Goal: Task Accomplishment & Management: Use online tool/utility

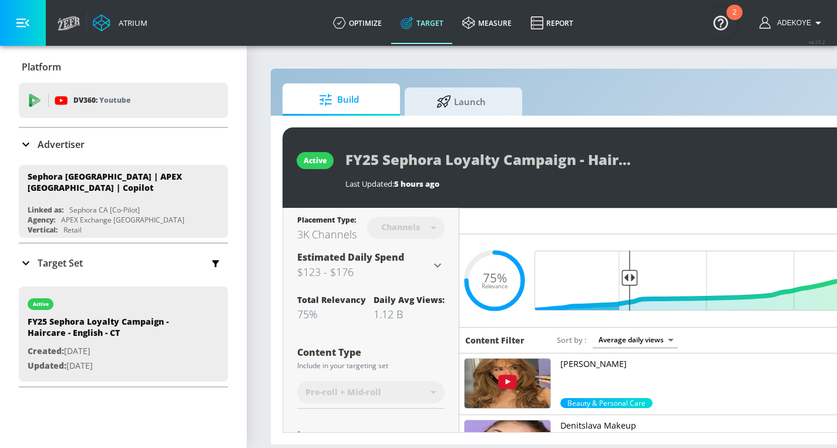
click at [29, 258] on icon at bounding box center [26, 263] width 14 height 14
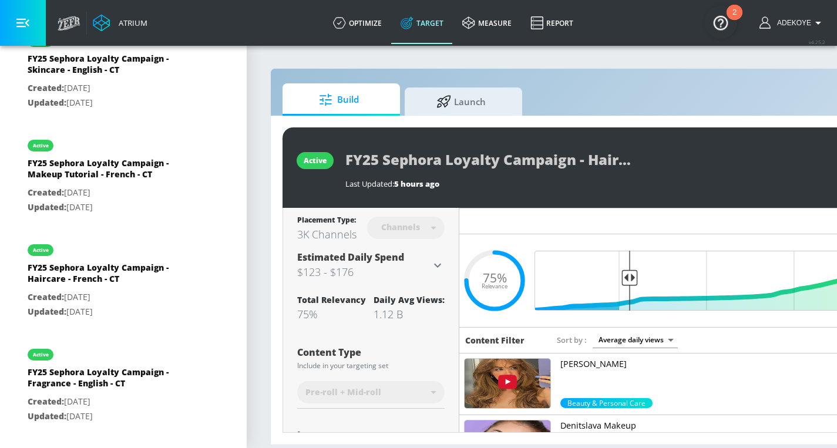
scroll to position [807, 0]
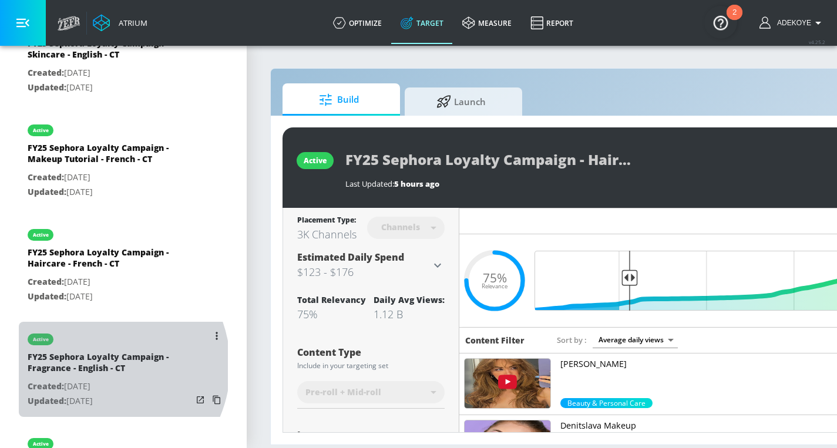
click at [98, 359] on div "FY25 Sephora Loyalty Campaign - Fragrance - English - CT" at bounding box center [110, 365] width 165 height 28
type input "FY25 Sephora Loyalty Campaign - Fragrance - English - CT"
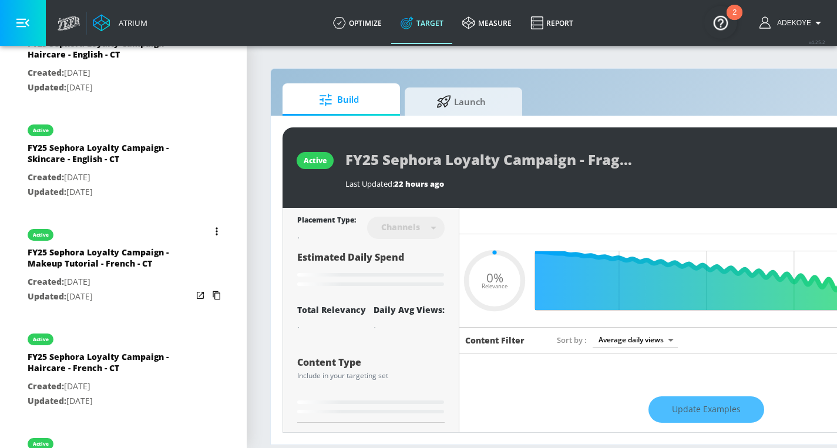
type input "0.76"
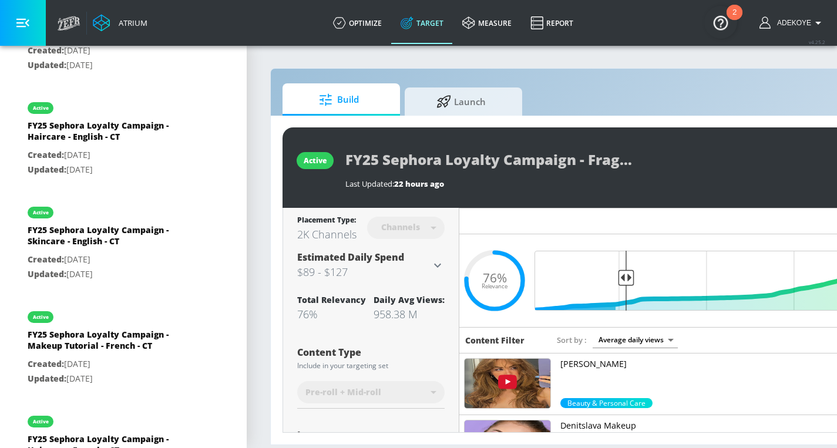
scroll to position [720, 0]
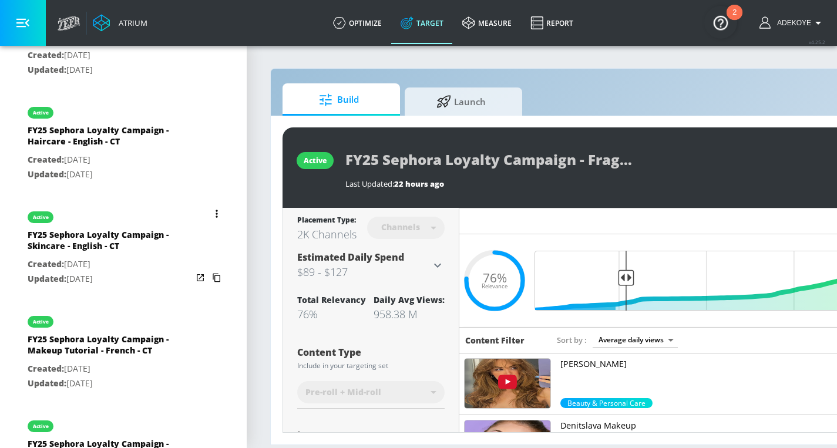
click at [98, 237] on div "FY25 Sephora Loyalty Campaign - Skincare - English - CT" at bounding box center [110, 243] width 165 height 28
type input "FY25 Sephora Loyalty Campaign - Skincare - English - CT"
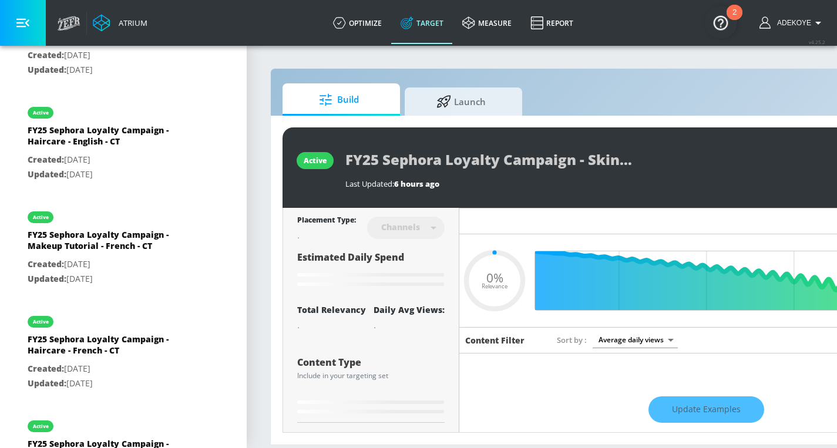
type input "0.75"
